Goal: Task Accomplishment & Management: Manage account settings

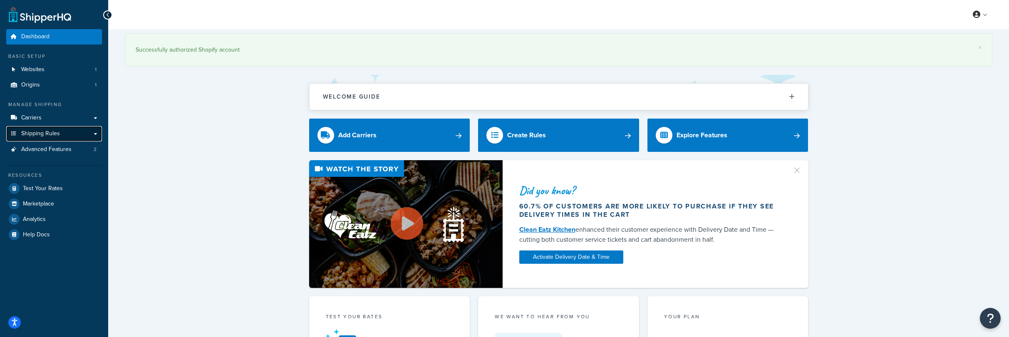
click at [35, 135] on span "Shipping Rules" at bounding box center [40, 133] width 39 height 7
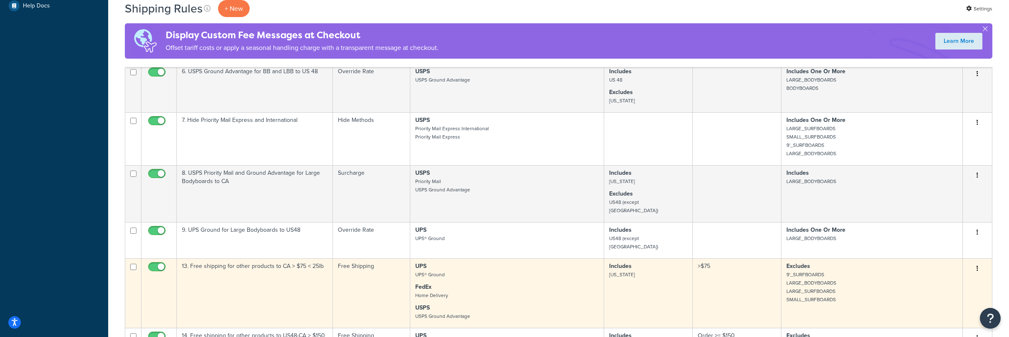
scroll to position [551, 0]
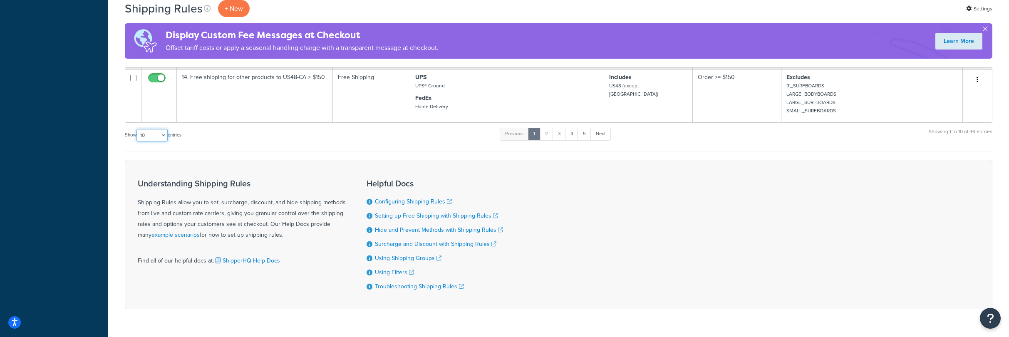
click at [158, 129] on select "10 15 25 50 100 1000" at bounding box center [151, 135] width 31 height 12
select select "50"
click at [137, 129] on select "10 15 25 50 100 1000" at bounding box center [151, 135] width 31 height 12
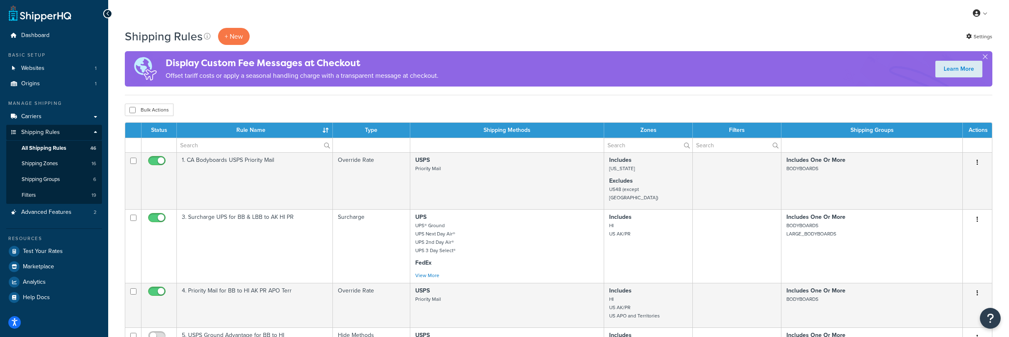
scroll to position [0, 0]
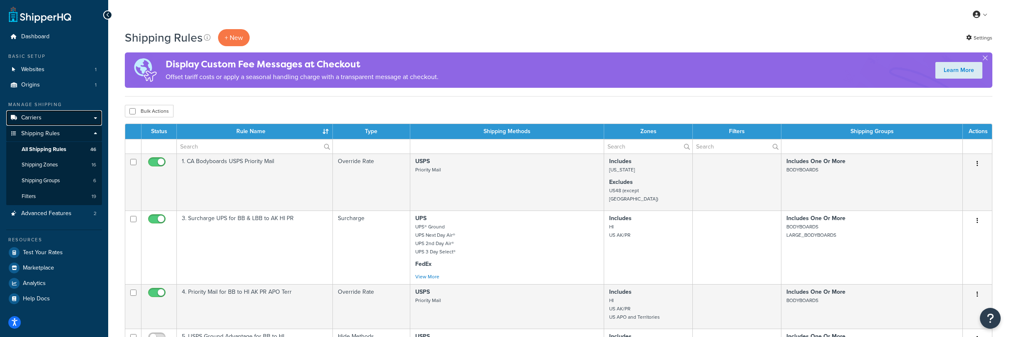
click at [35, 117] on span "Carriers" at bounding box center [31, 117] width 20 height 7
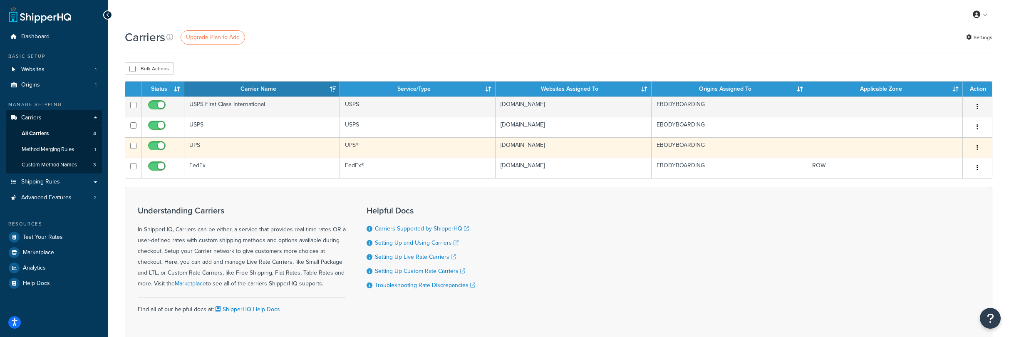
click at [979, 148] on button "button" at bounding box center [977, 147] width 12 height 13
click at [935, 165] on link "Edit" at bounding box center [943, 164] width 66 height 17
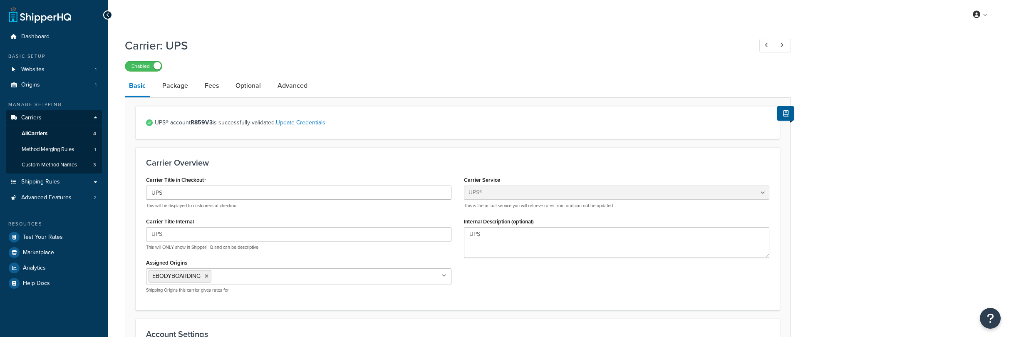
select select "ups"
select select "us"
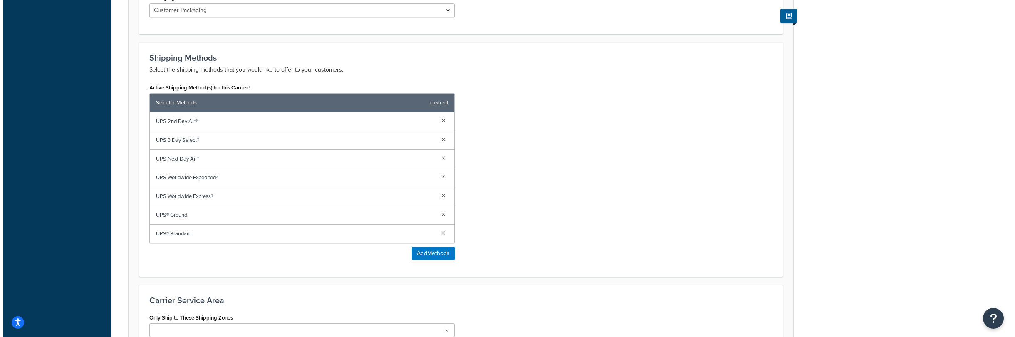
scroll to position [487, 0]
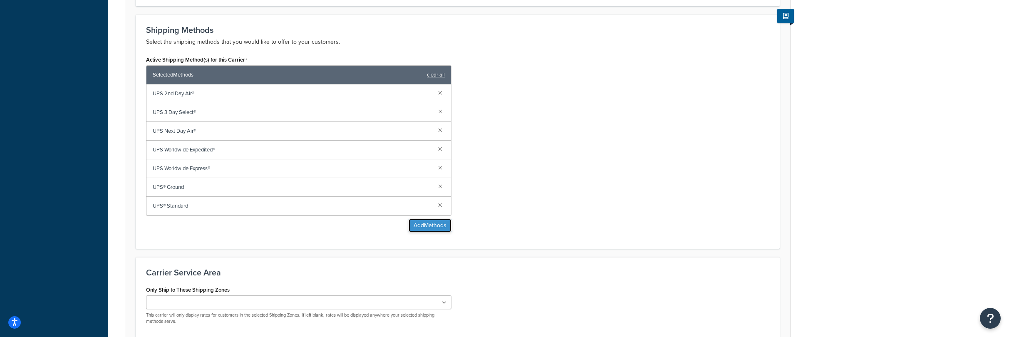
click at [425, 224] on button "Add Methods" at bounding box center [429, 225] width 43 height 13
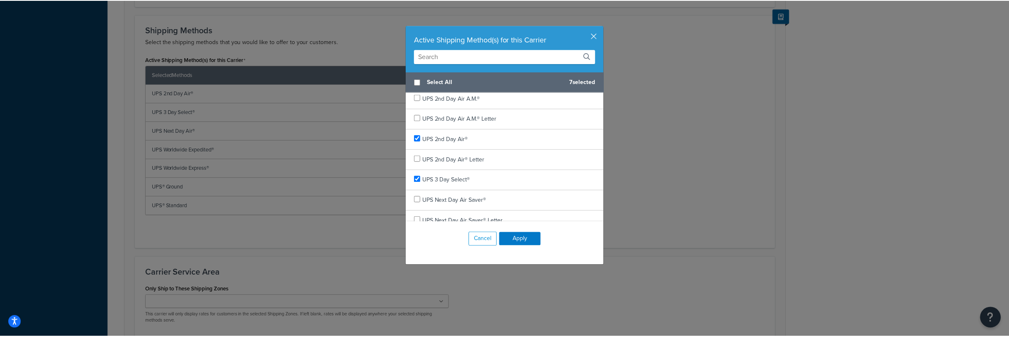
scroll to position [0, 0]
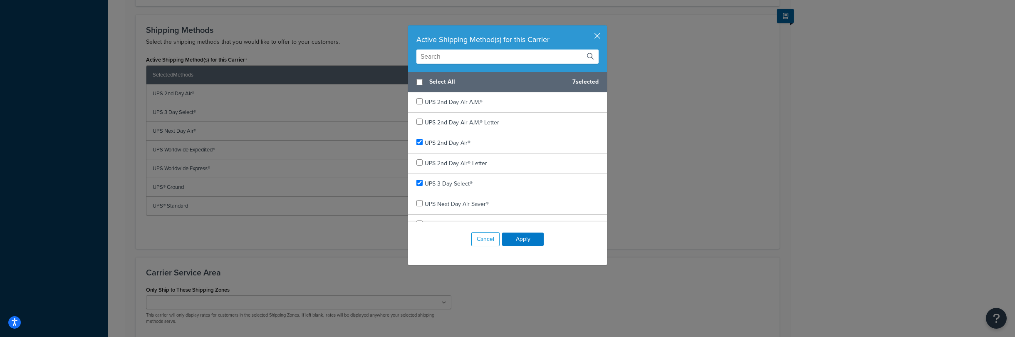
click at [605, 27] on button "button" at bounding box center [606, 26] width 2 height 2
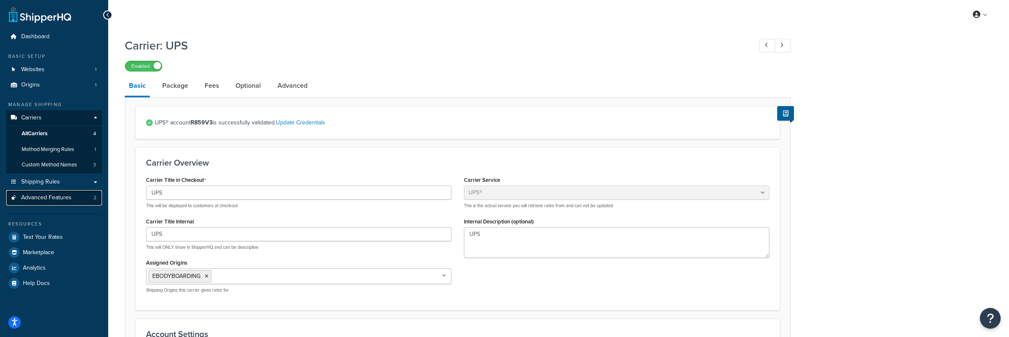
click at [52, 197] on span "Advanced Features" at bounding box center [46, 197] width 50 height 7
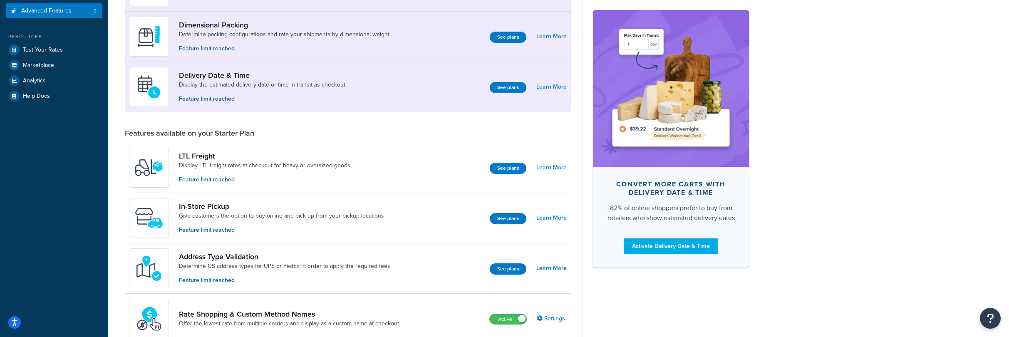
scroll to position [67, 0]
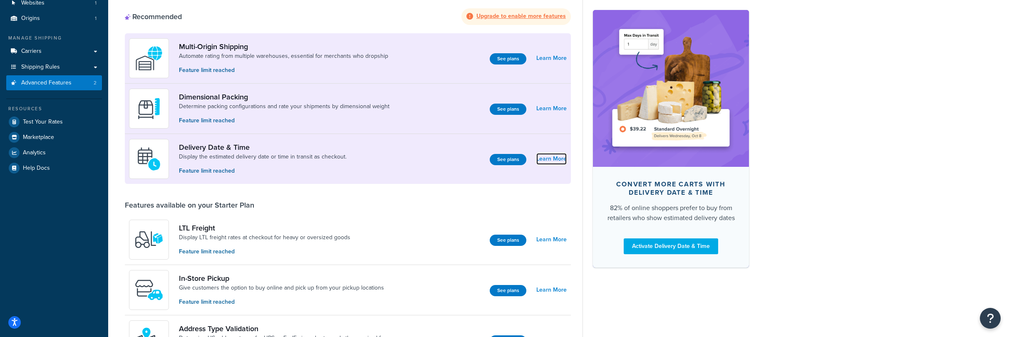
click at [552, 159] on link "Learn More" at bounding box center [551, 159] width 30 height 12
